Goal: Task Accomplishment & Management: Manage account settings

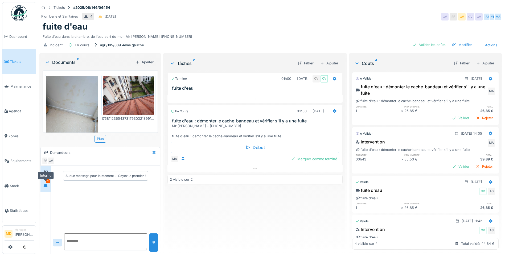
click at [42, 184] on div at bounding box center [46, 185] width 8 height 7
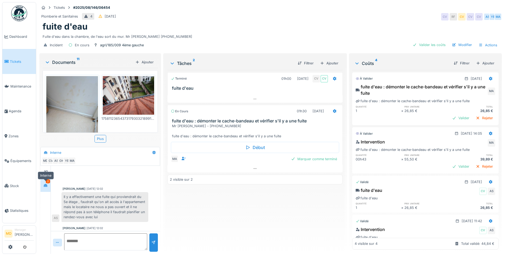
scroll to position [94, 0]
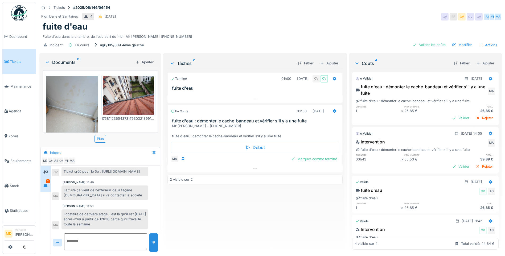
click at [46, 167] on div at bounding box center [45, 172] width 10 height 13
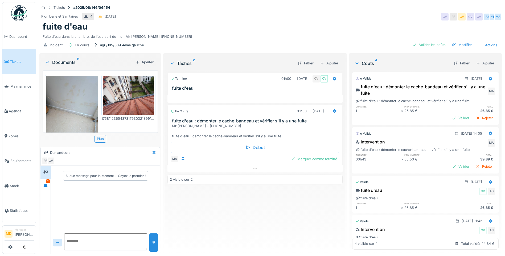
scroll to position [0, 0]
click at [49, 187] on div at bounding box center [46, 185] width 8 height 7
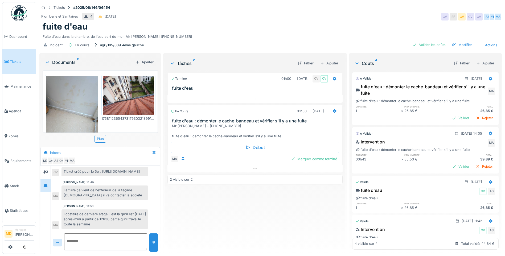
scroll to position [4, 0]
click at [45, 171] on icon at bounding box center [45, 172] width 4 height 3
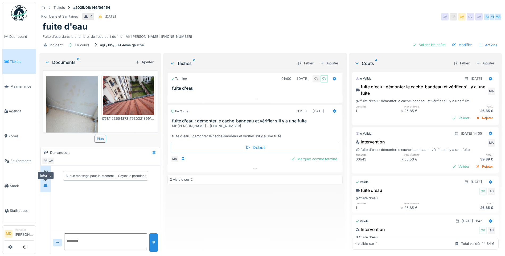
click at [46, 185] on div at bounding box center [46, 185] width 8 height 7
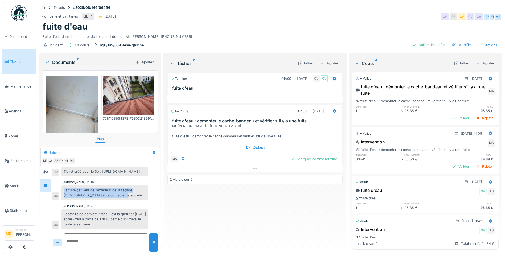
drag, startPoint x: 63, startPoint y: 185, endPoint x: 131, endPoint y: 195, distance: 68.5
click at [131, 195] on div "La fuite ça vient de l'extérieur de la façade [DEMOGRAPHIC_DATA] il va contacte…" at bounding box center [104, 193] width 87 height 14
copy div "La fuite ça vient de l'extérieur de la façade [DEMOGRAPHIC_DATA] il va contacte…"
click at [317, 158] on div "Marquer comme terminé" at bounding box center [314, 158] width 50 height 7
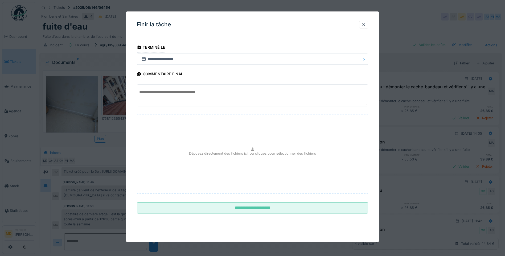
click at [193, 99] on textarea at bounding box center [252, 96] width 231 height 22
paste textarea "**********"
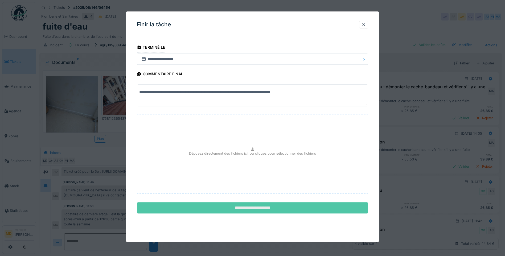
type textarea "**********"
click at [226, 208] on input "**********" at bounding box center [252, 208] width 231 height 11
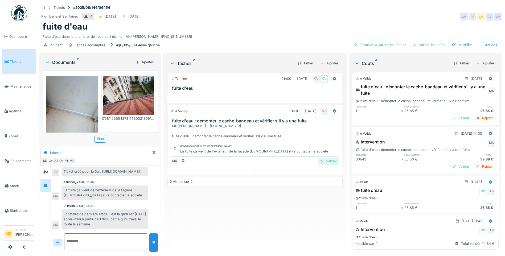
click at [330, 158] on div "Valider" at bounding box center [329, 161] width 22 height 7
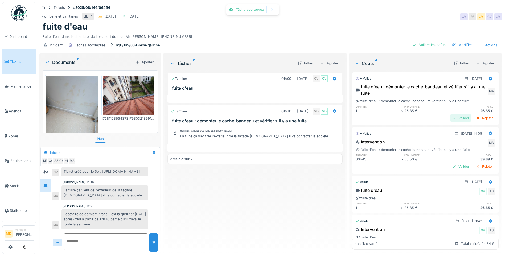
click at [452, 116] on div "Valider" at bounding box center [461, 117] width 22 height 7
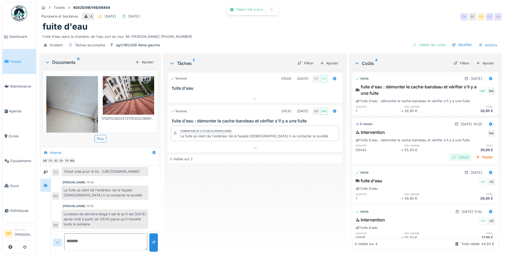
click at [450, 154] on div "Valider" at bounding box center [461, 157] width 22 height 7
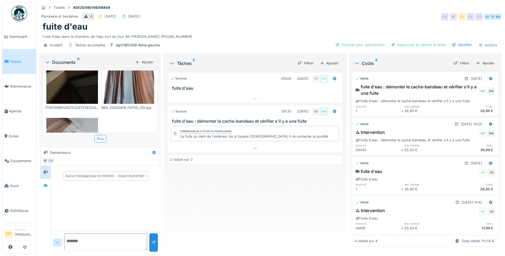
scroll to position [373, 0]
click at [47, 188] on div at bounding box center [45, 185] width 4 height 5
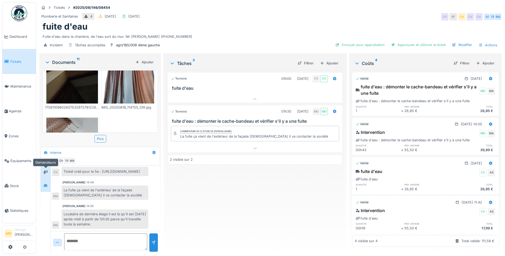
click at [47, 175] on div at bounding box center [46, 172] width 8 height 7
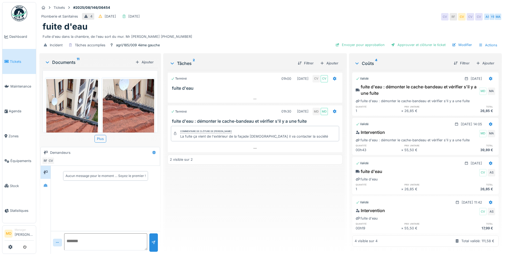
scroll to position [0, 0]
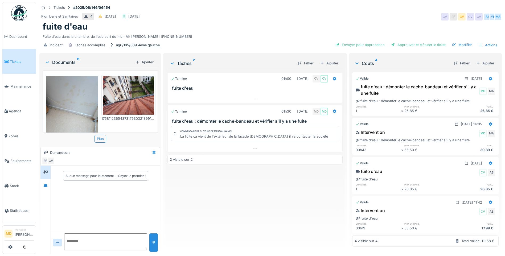
click at [129, 45] on div "agri/185/009 4ème gauche" at bounding box center [138, 45] width 44 height 5
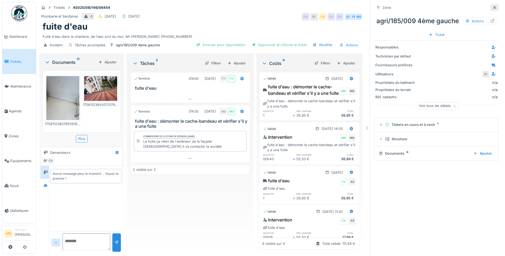
click at [492, 6] on icon at bounding box center [494, 7] width 4 height 3
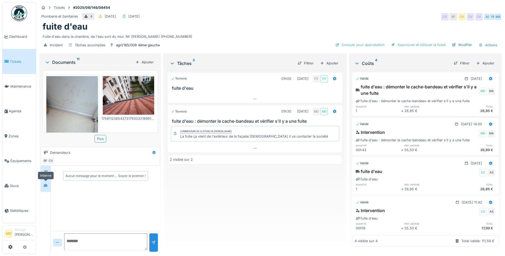
click at [47, 186] on icon at bounding box center [46, 185] width 4 height 3
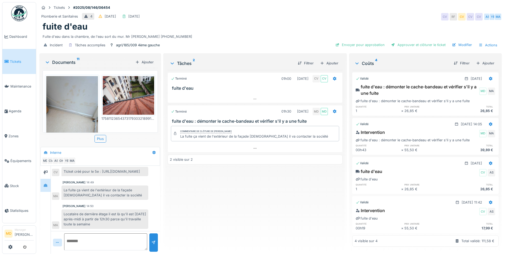
scroll to position [94, 0]
click at [129, 97] on img at bounding box center [129, 95] width 52 height 39
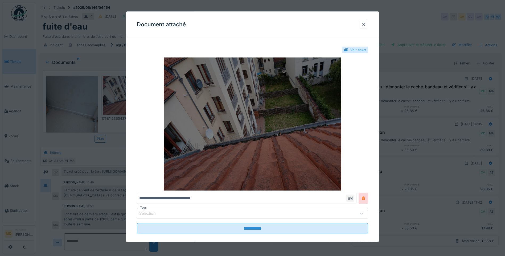
click at [285, 123] on img at bounding box center [252, 124] width 231 height 133
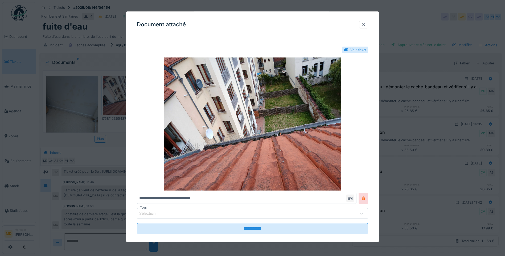
click at [366, 23] on div at bounding box center [364, 24] width 4 height 5
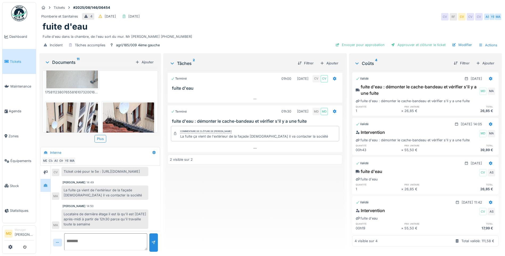
scroll to position [0, 0]
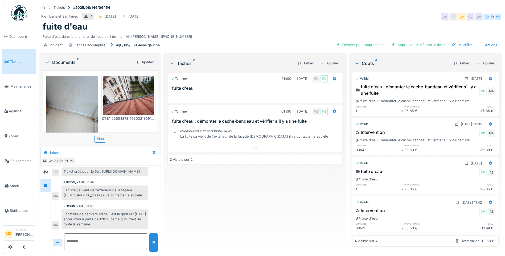
click at [271, 184] on div "Terminé 01h00 [DATE] CV CV fuite d'eau Terminé 01h30 [DATE] MD MD fuite d'eau :…" at bounding box center [254, 160] width 175 height 180
click at [247, 191] on div "Terminé 01h00 [DATE] CV CV fuite d'eau Terminé 01h30 [DATE] MD MD fuite d'eau :…" at bounding box center [254, 160] width 175 height 180
